Goal: Information Seeking & Learning: Learn about a topic

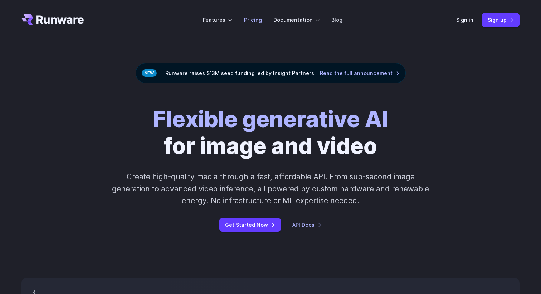
click at [259, 21] on link "Pricing" at bounding box center [253, 20] width 18 height 8
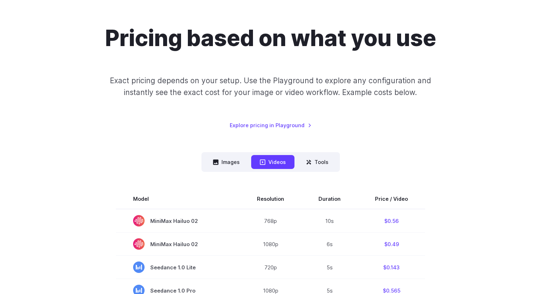
scroll to position [146, 0]
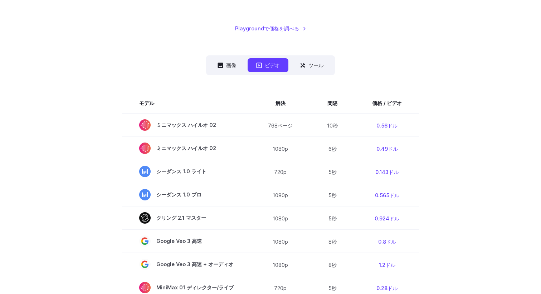
click at [231, 58] on nav "画像 ビデオ [GEOGRAPHIC_DATA] ****** ****** *****" at bounding box center [270, 65] width 129 height 20
click at [230, 62] on font "画像" at bounding box center [231, 65] width 10 height 6
click at [228, 63] on font "画像" at bounding box center [231, 65] width 10 height 6
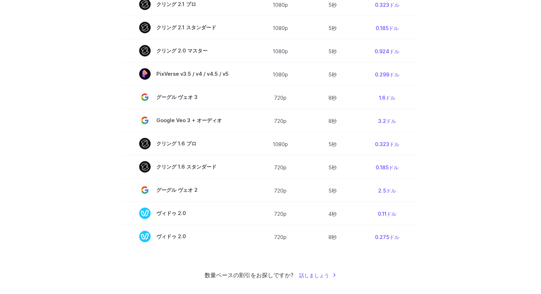
scroll to position [477, 0]
